Goal: Information Seeking & Learning: Learn about a topic

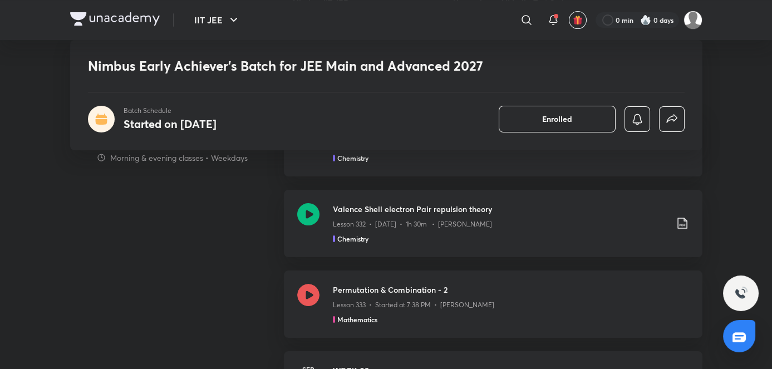
click at [471, 150] on div "Nimbus Early Achiever’s Batch for JEE Main and Advanced 2027 Batch Schedule Sta…" at bounding box center [386, 95] width 633 height 110
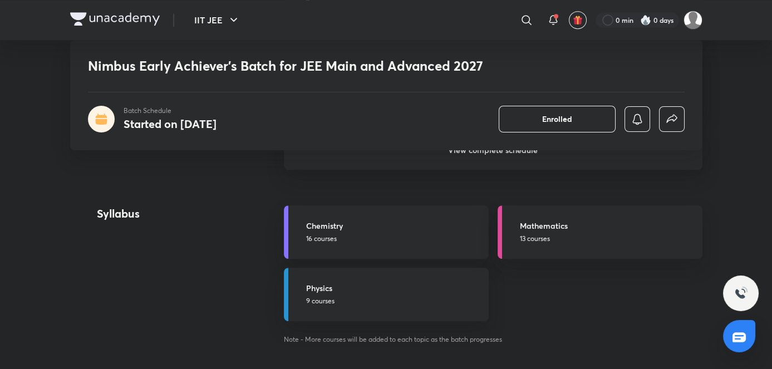
scroll to position [1170, 0]
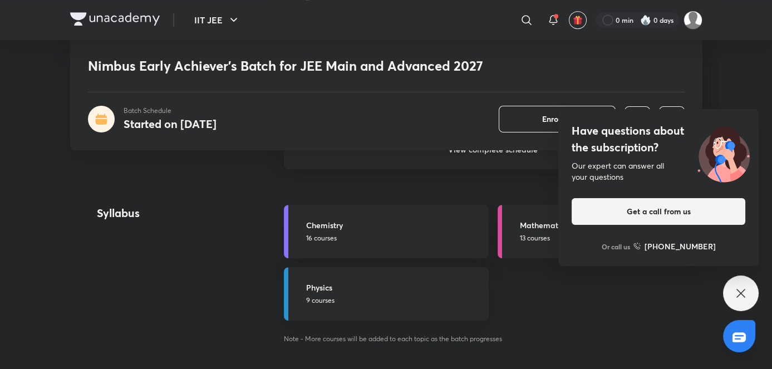
click at [742, 307] on div "Have questions about the subscription? Our expert can answer all your questions…" at bounding box center [741, 294] width 36 height 36
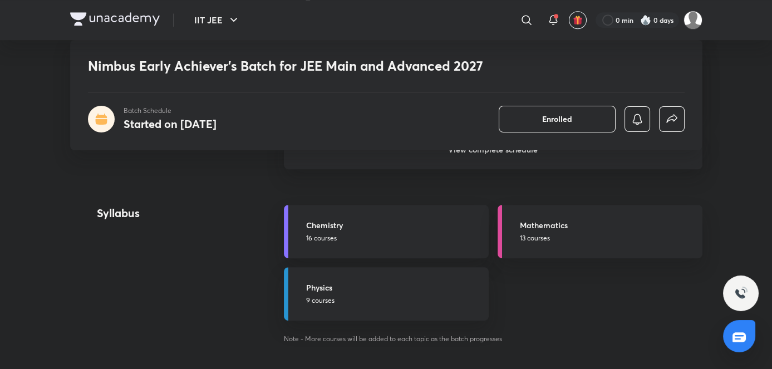
click at [600, 156] on h6 "View complete schedule" at bounding box center [493, 149] width 419 height 39
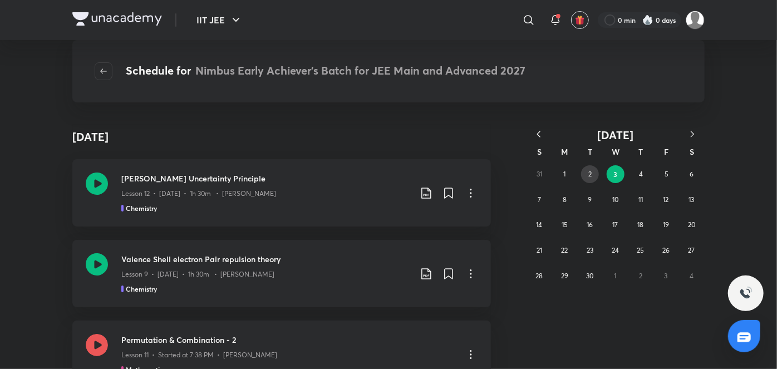
click at [587, 171] on button "2" at bounding box center [590, 174] width 18 height 18
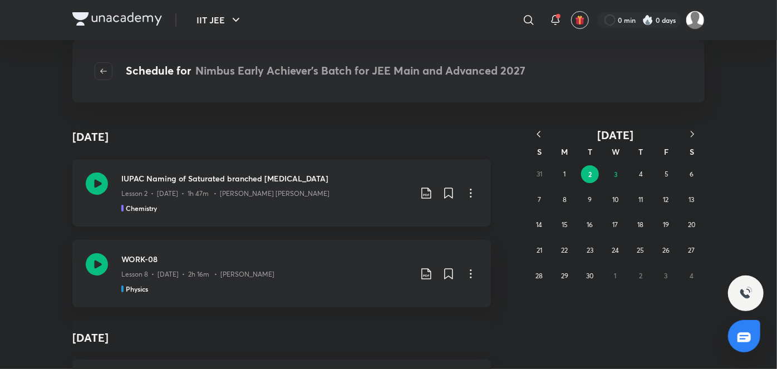
click at [354, 197] on div "Lesson 2 • [DATE] • 1h 47m • [PERSON_NAME] [PERSON_NAME]" at bounding box center [266, 191] width 290 height 14
